Goal: Information Seeking & Learning: Understand process/instructions

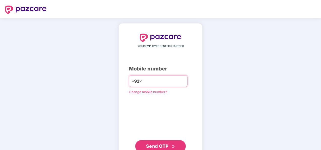
click at [177, 82] on input "number" at bounding box center [163, 81] width 41 height 8
click at [143, 81] on input "**********" at bounding box center [163, 81] width 41 height 8
click at [143, 80] on input "**********" at bounding box center [163, 81] width 41 height 8
type input "**********"
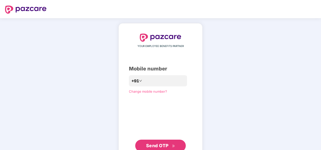
click at [163, 143] on span "Send OTP" at bounding box center [157, 145] width 22 height 5
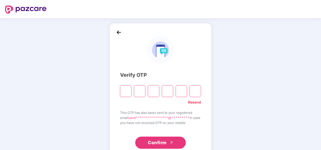
type input "*"
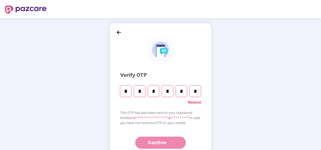
type input "*"
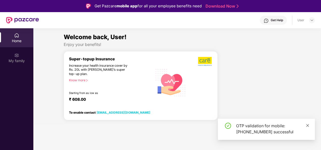
click at [307, 125] on icon "close" at bounding box center [308, 126] width 4 height 4
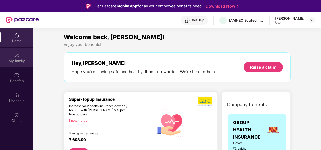
click at [19, 63] on div "My family" at bounding box center [16, 57] width 33 height 19
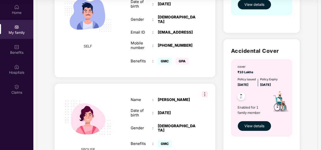
scroll to position [118, 0]
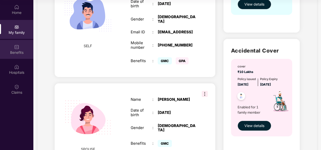
click at [16, 53] on div "Benefits" at bounding box center [16, 52] width 33 height 5
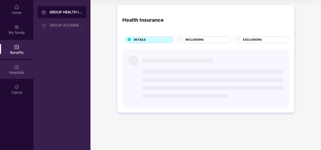
click at [17, 70] on div "Hospitals" at bounding box center [16, 72] width 33 height 5
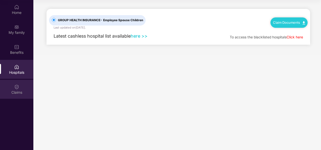
click at [14, 88] on img at bounding box center [16, 86] width 5 height 5
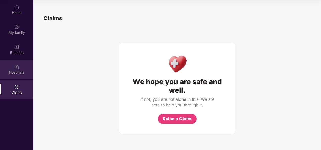
click at [14, 71] on div "Hospitals" at bounding box center [16, 72] width 33 height 5
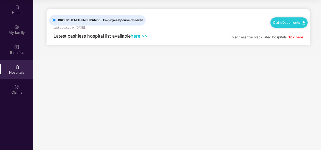
click at [295, 20] on div "Claim Documents" at bounding box center [288, 22] width 37 height 10
click at [298, 36] on link "Click here" at bounding box center [295, 37] width 16 height 4
click at [302, 24] on img at bounding box center [303, 22] width 3 height 3
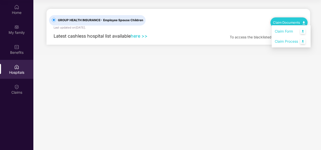
click at [303, 41] on link "Claim Process" at bounding box center [291, 41] width 33 height 11
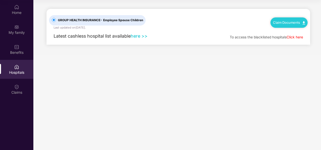
click at [144, 36] on link "here >>" at bounding box center [139, 35] width 17 height 5
